Goal: Check status: Check status

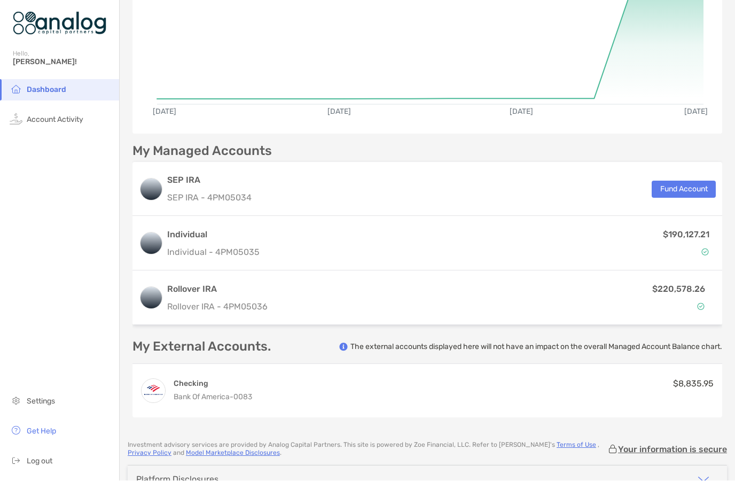
scroll to position [143, 0]
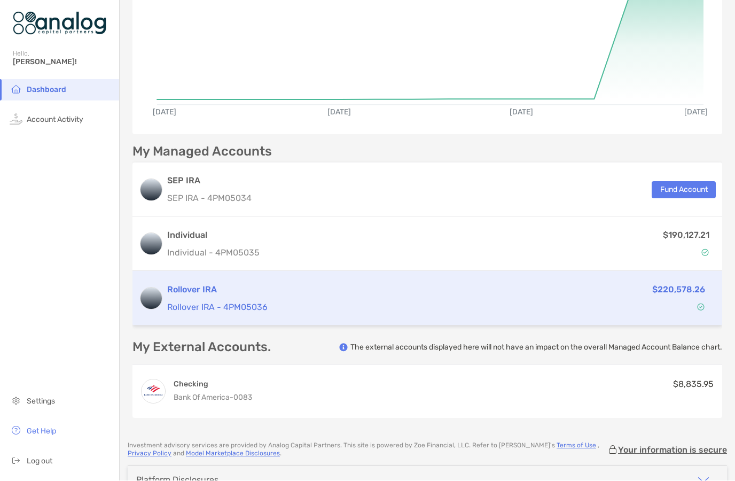
click at [673, 283] on p "$220,578.26" at bounding box center [678, 289] width 53 height 13
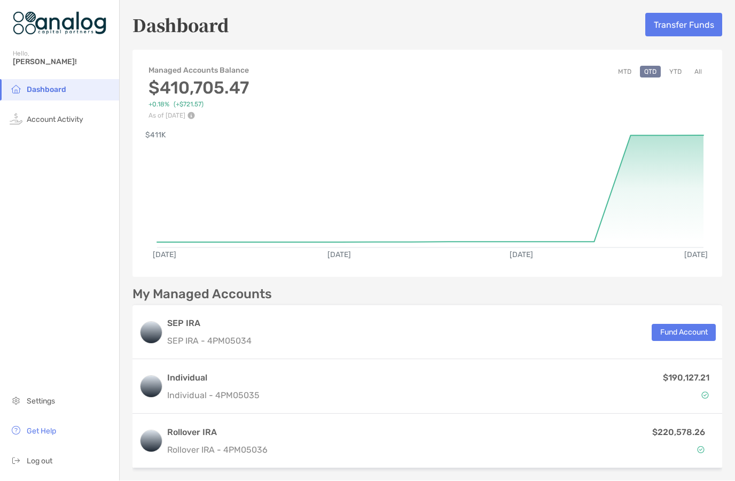
click at [679, 66] on button "YTD" at bounding box center [675, 72] width 21 height 12
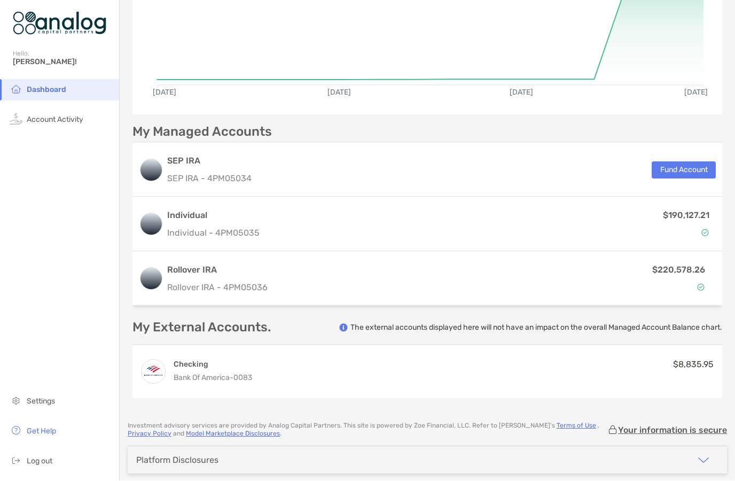
scroll to position [162, 0]
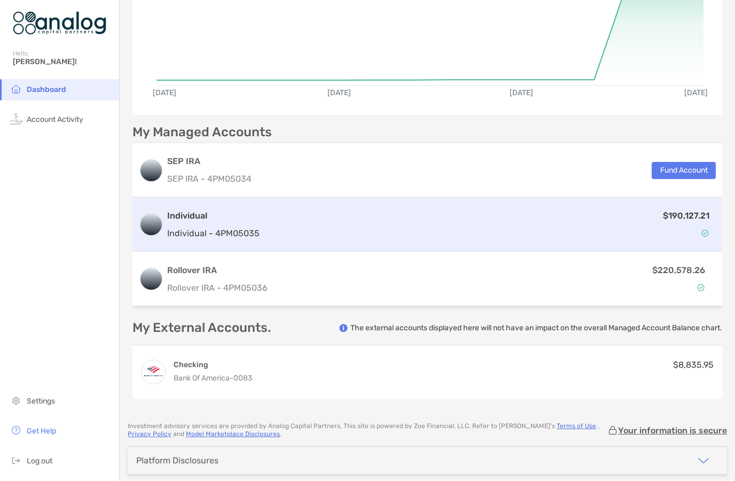
click at [698, 209] on p "$190,127.21" at bounding box center [686, 215] width 46 height 13
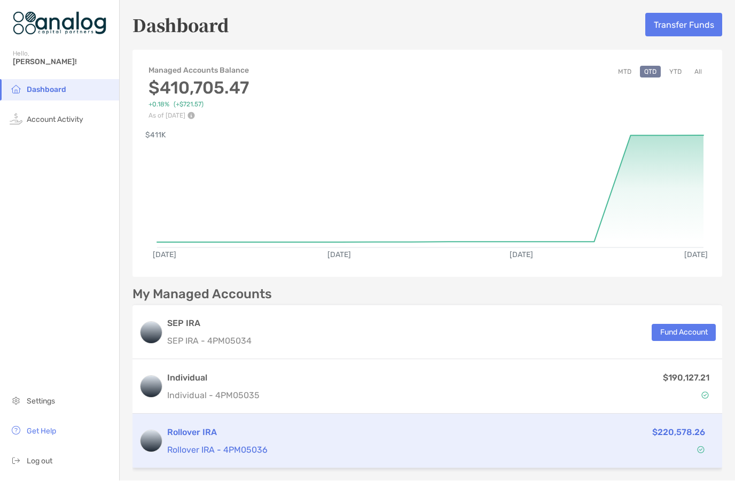
click at [220, 426] on div "Rollover IRA Rollover IRA - 4PM05036" at bounding box center [335, 441] width 337 height 30
